Goal: Find specific page/section: Find specific page/section

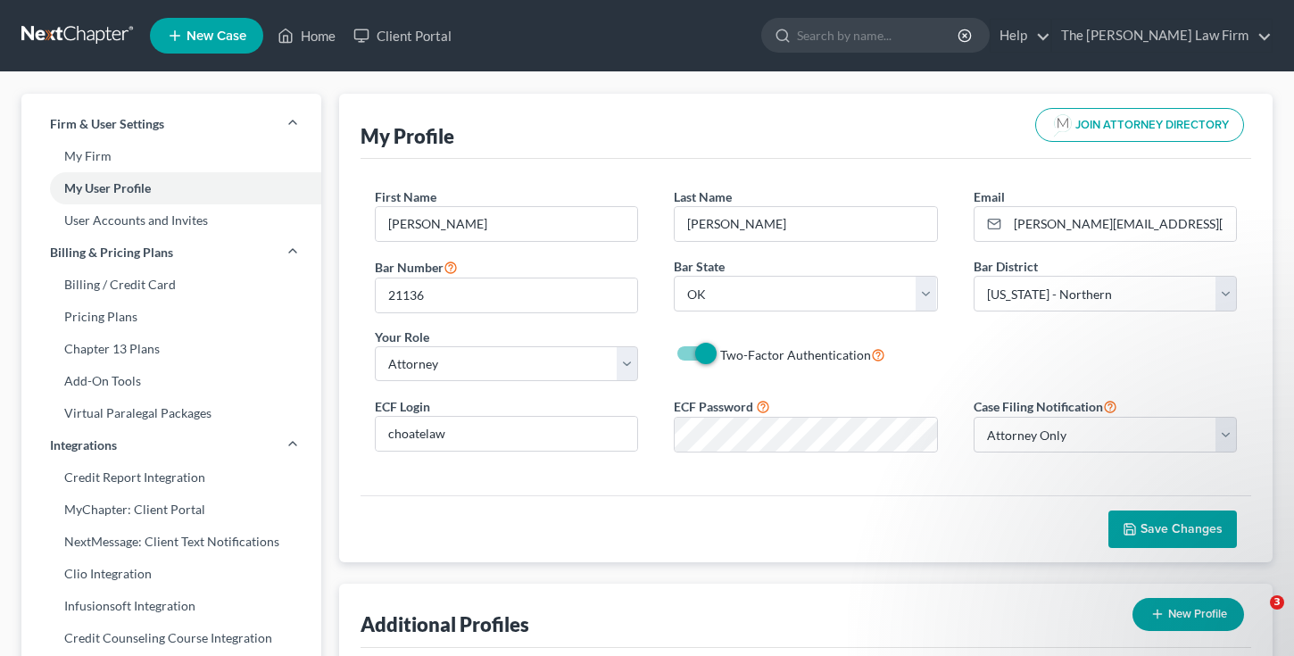
select select "37"
select select "64"
select select "attorney"
select select "0"
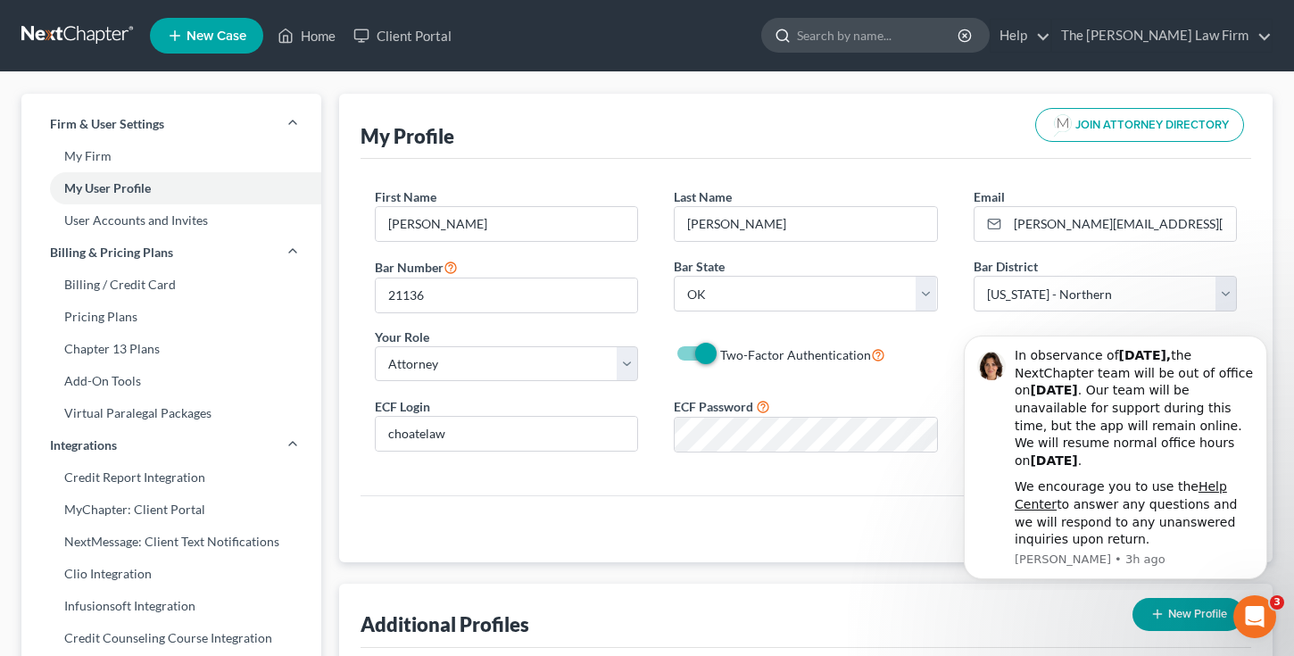
click at [886, 37] on input "search" at bounding box center [878, 35] width 163 height 33
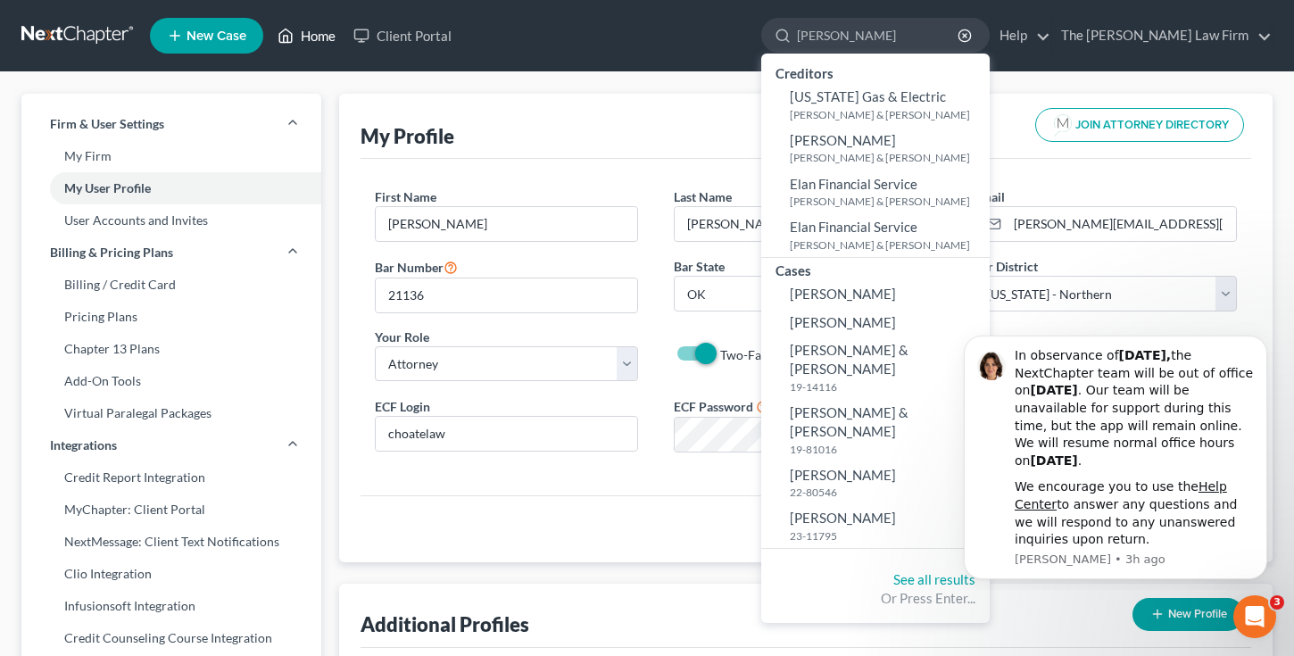
type input "[PERSON_NAME]"
click at [308, 36] on link "Home" at bounding box center [307, 36] width 76 height 32
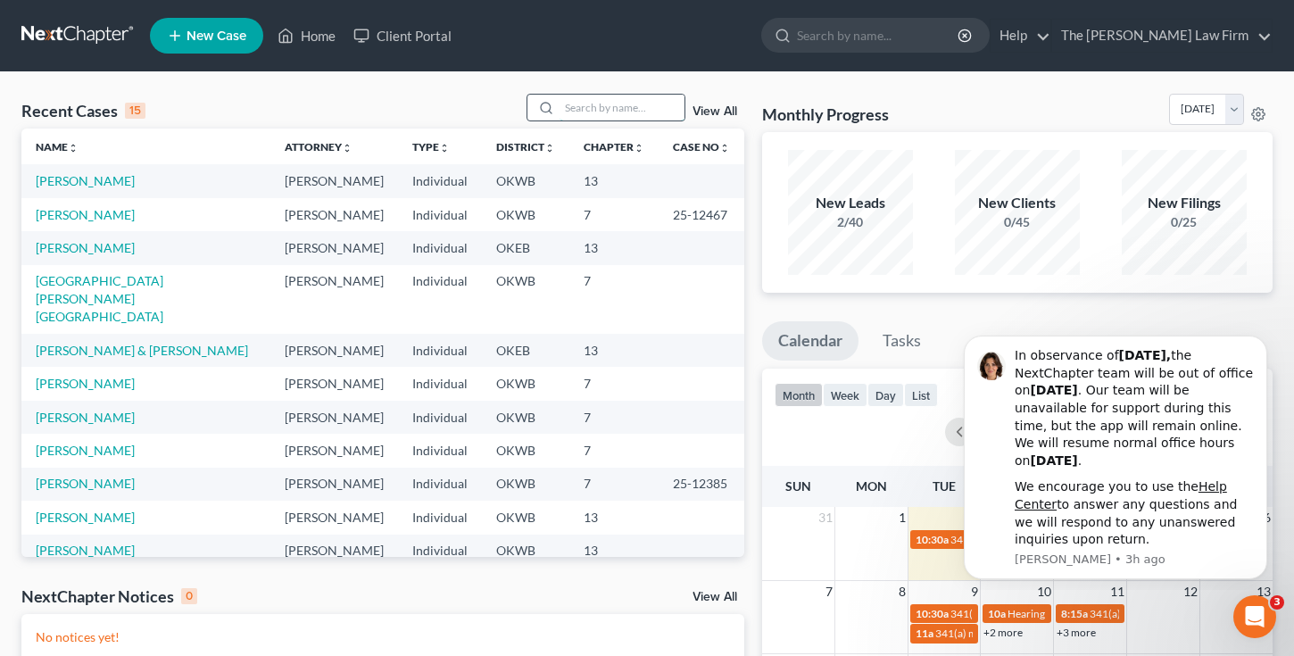
click at [583, 107] on input "search" at bounding box center [622, 108] width 125 height 26
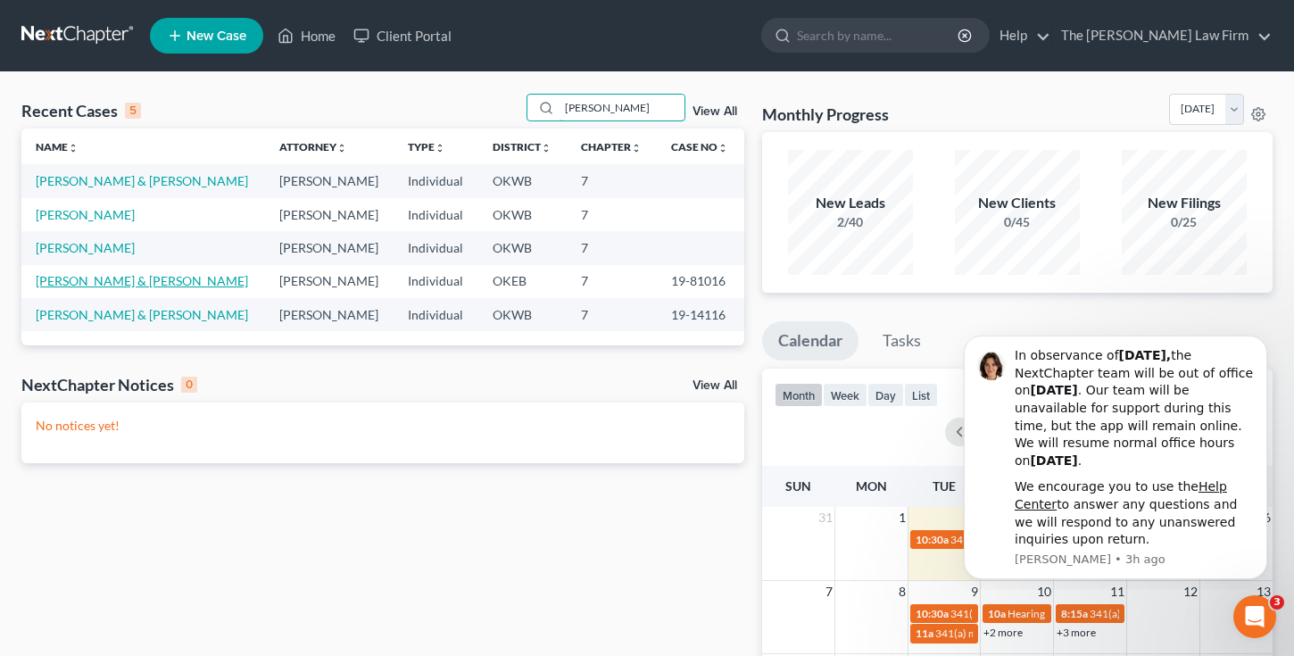
type input "[PERSON_NAME]"
click at [98, 283] on link "[PERSON_NAME] & [PERSON_NAME]" at bounding box center [142, 280] width 212 height 15
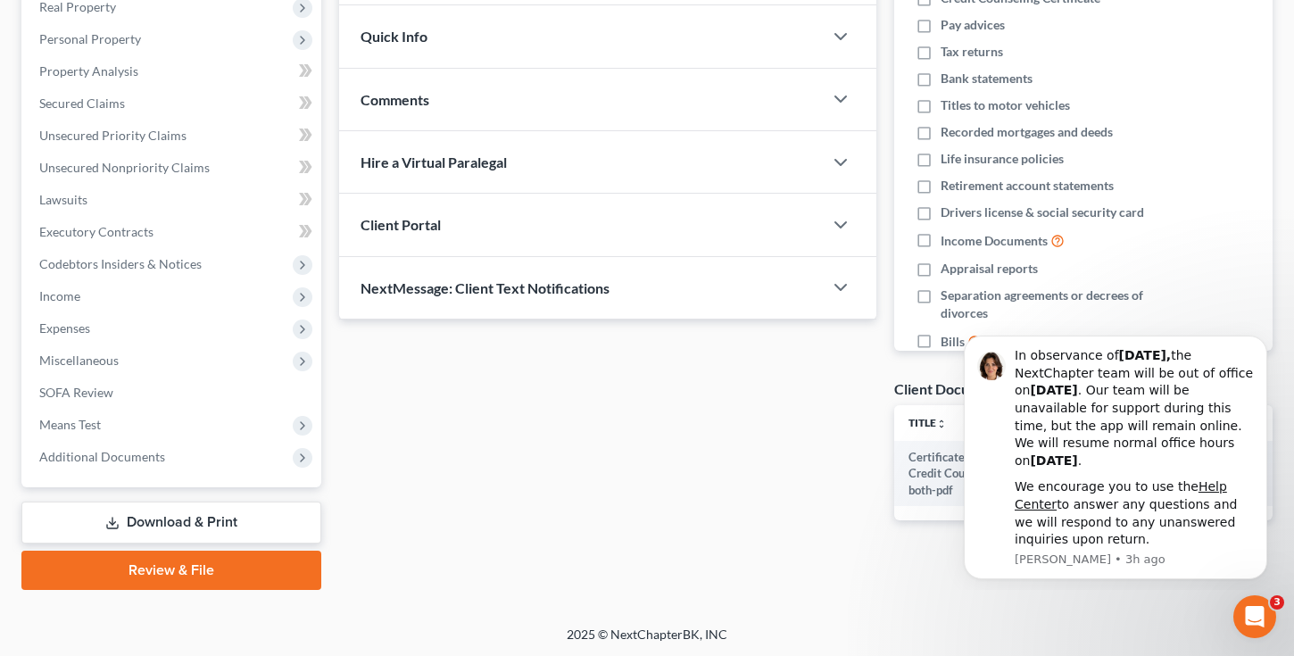
scroll to position [291, 0]
click at [99, 453] on span "Additional Documents" at bounding box center [102, 456] width 126 height 15
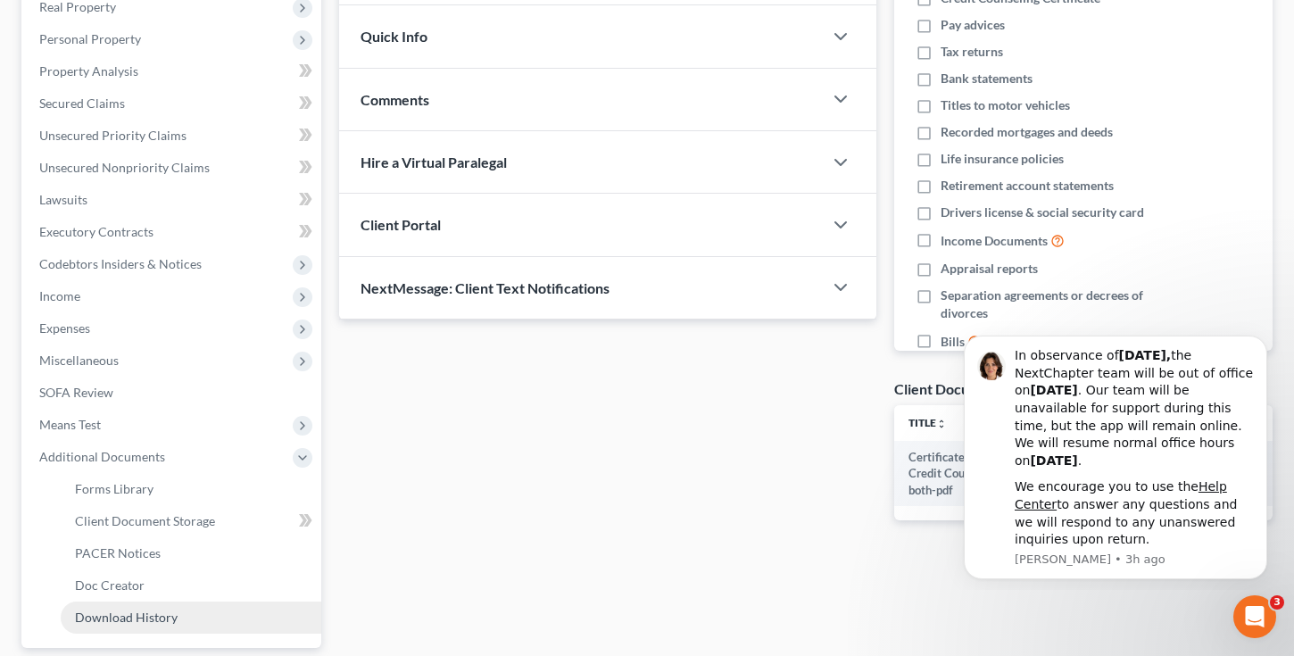
click at [147, 617] on span "Download History" at bounding box center [126, 617] width 103 height 15
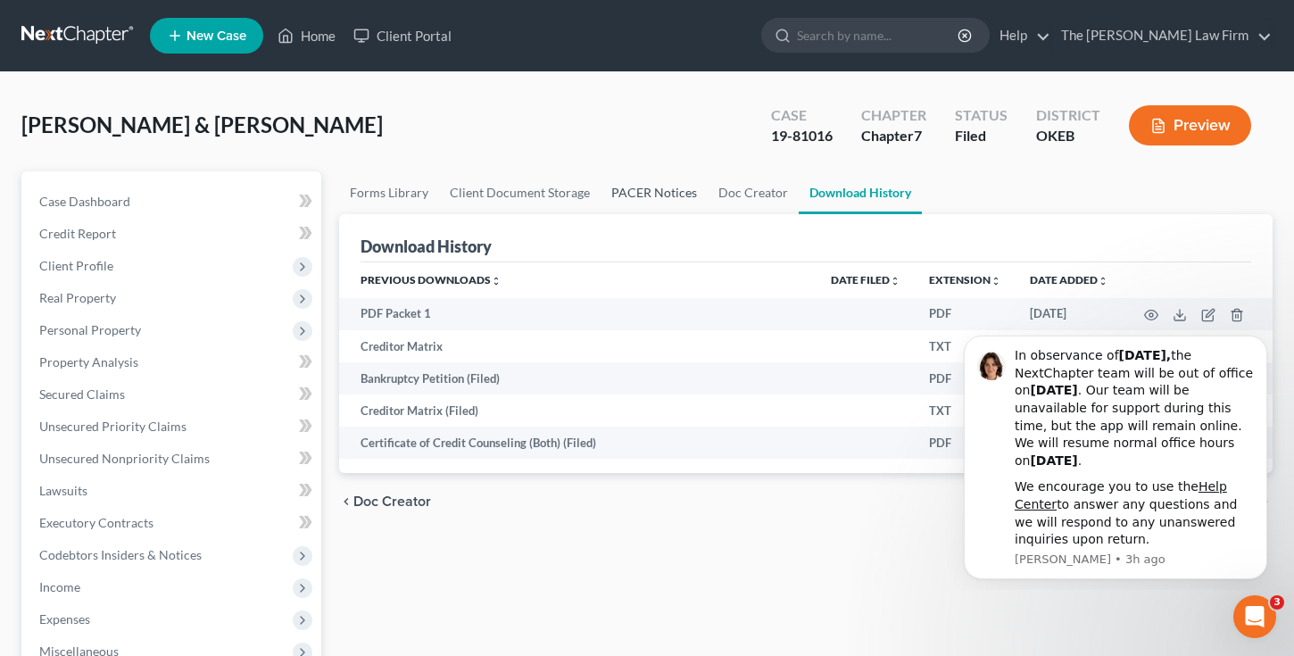
click at [638, 190] on link "PACER Notices" at bounding box center [654, 192] width 107 height 43
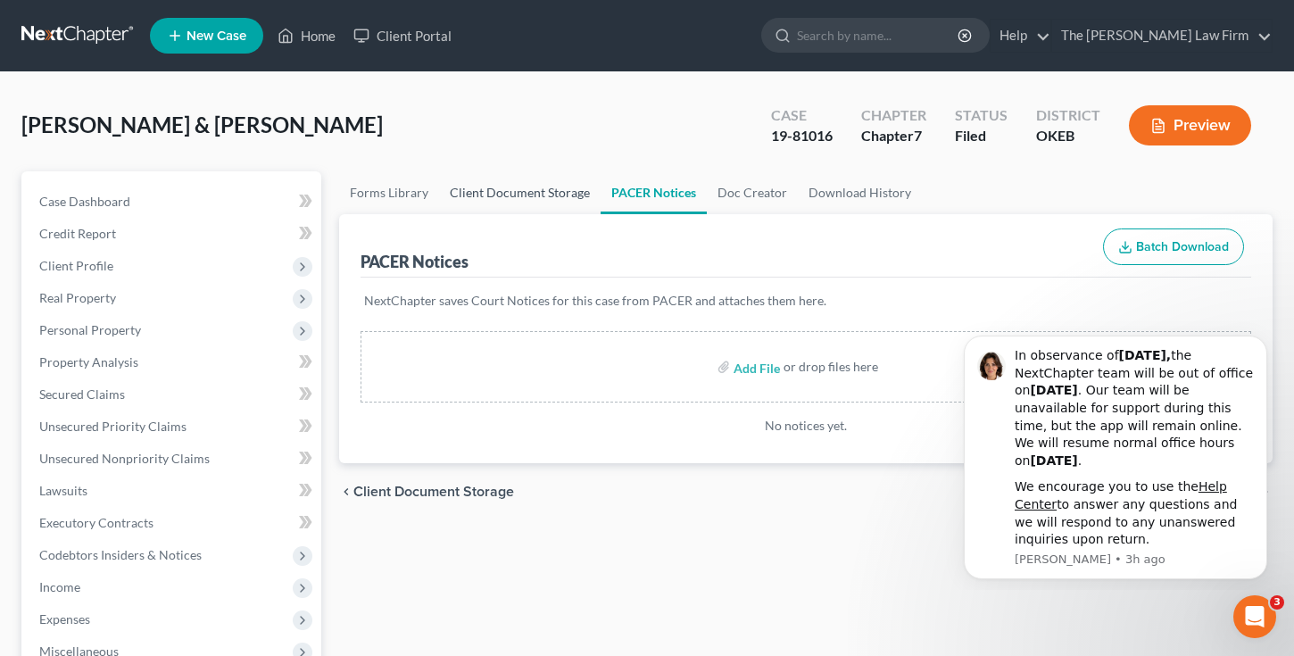
click at [506, 187] on link "Client Document Storage" at bounding box center [520, 192] width 162 height 43
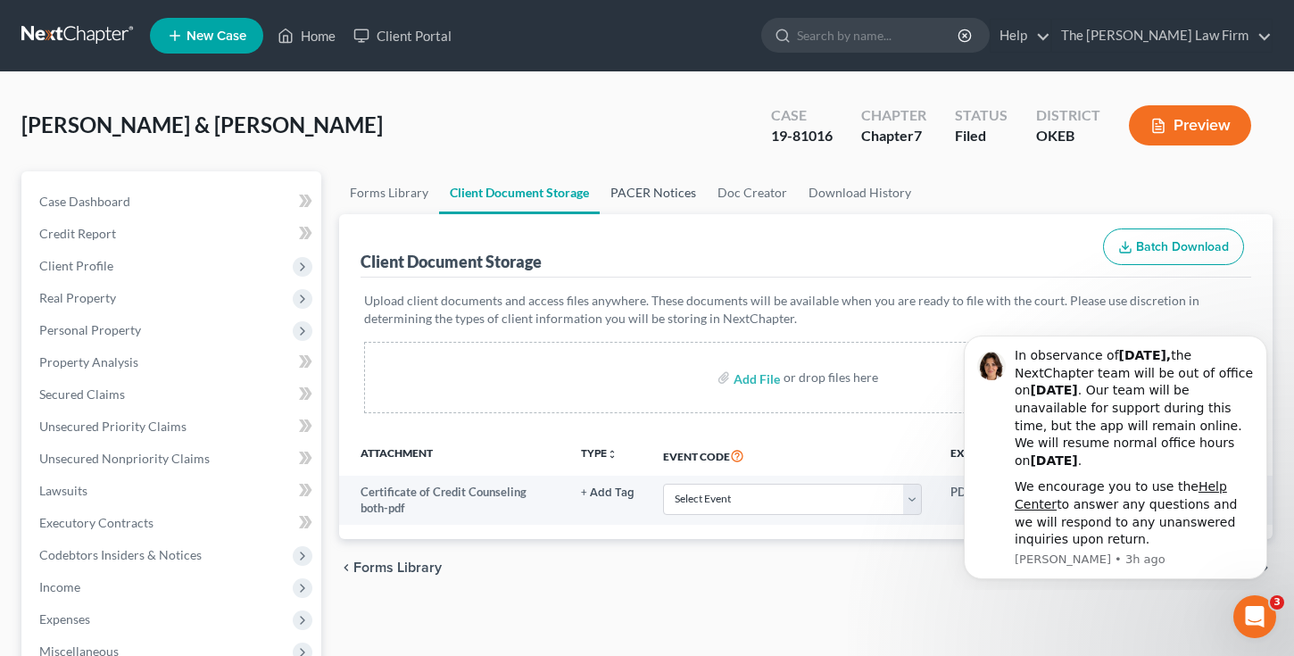
click at [644, 195] on link "PACER Notices" at bounding box center [653, 192] width 107 height 43
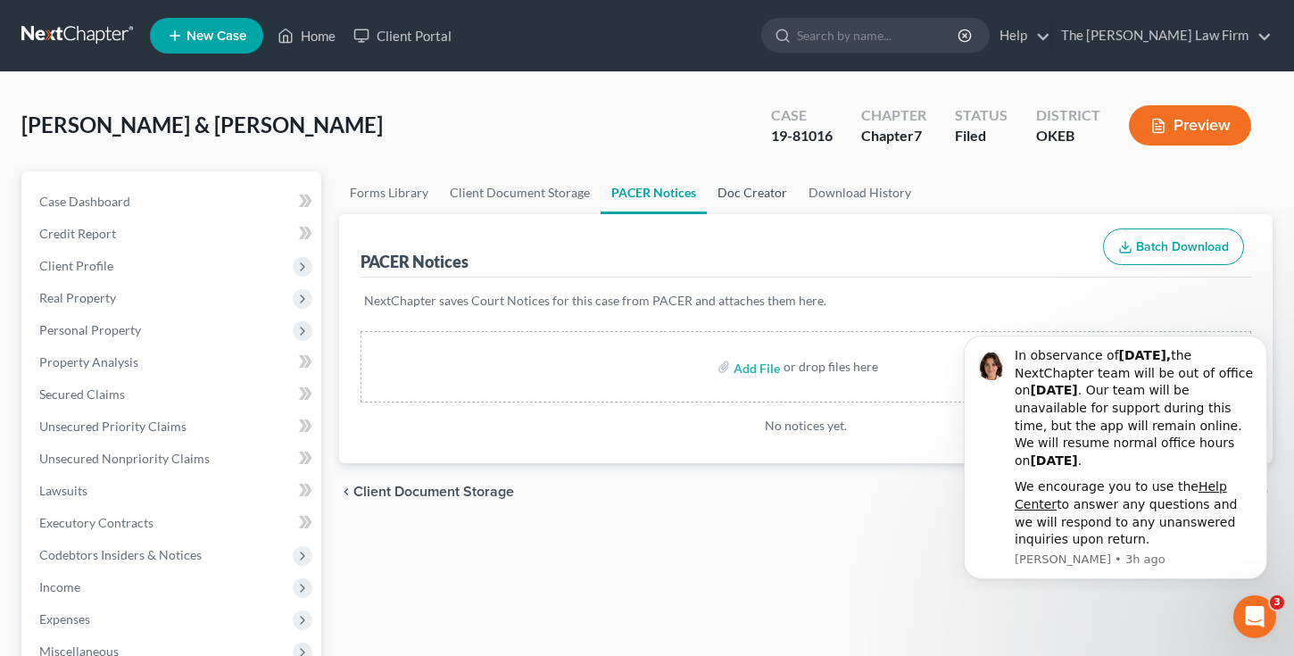
click at [731, 185] on link "Doc Creator" at bounding box center [752, 192] width 91 height 43
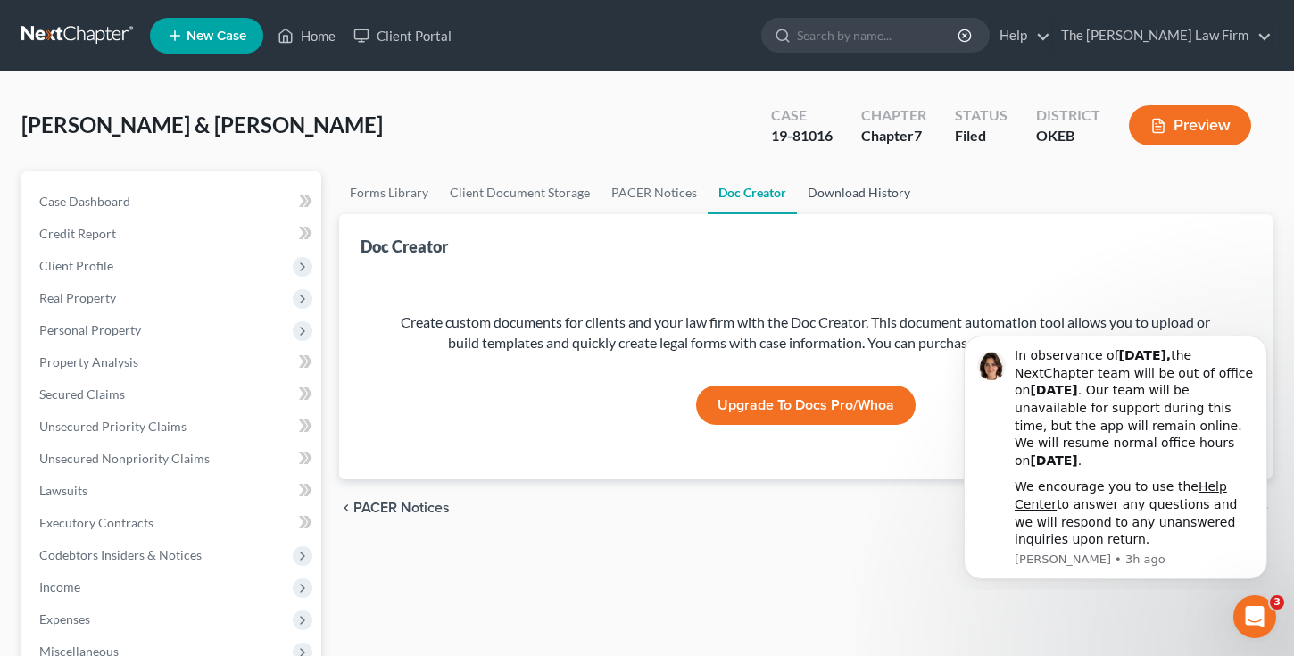
click at [866, 192] on link "Download History" at bounding box center [859, 192] width 124 height 43
